Goal: Check status: Check status

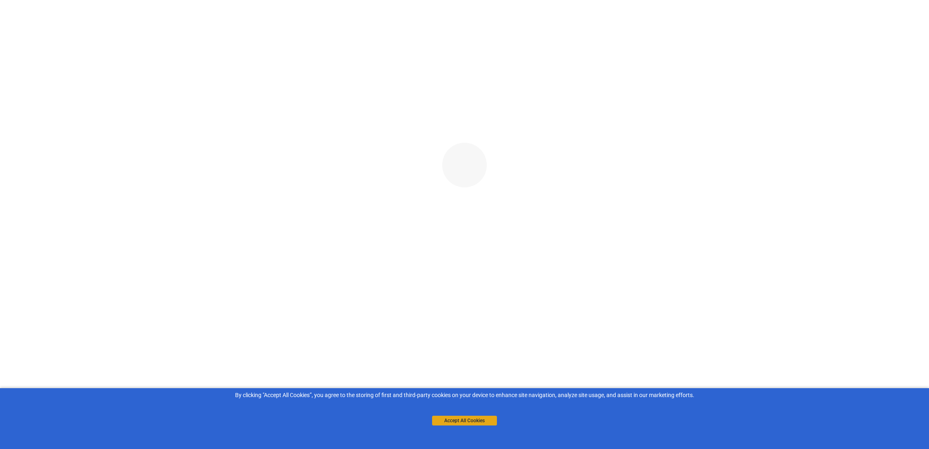
click at [483, 423] on button "Accept All Cookies" at bounding box center [464, 421] width 65 height 10
